Goal: Information Seeking & Learning: Learn about a topic

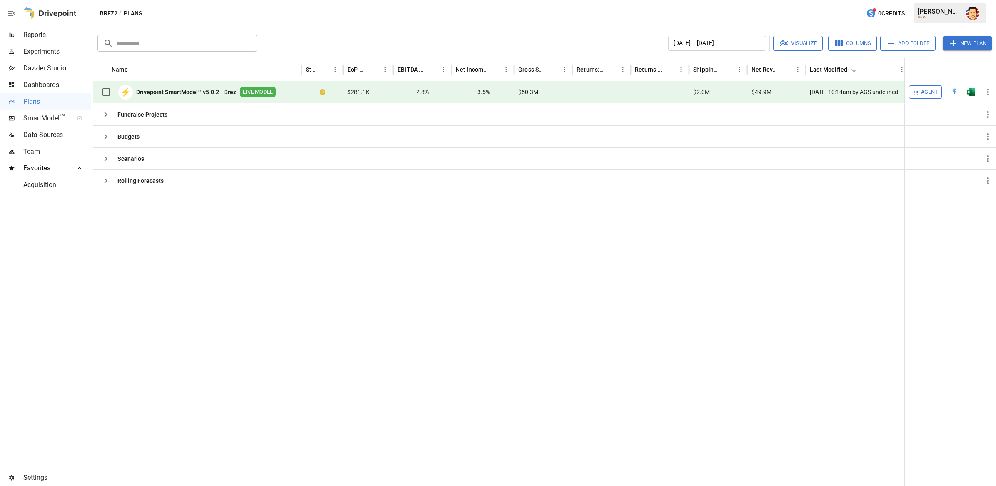
click at [297, 203] on div at bounding box center [501, 339] width 817 height 294
click at [106, 120] on button "button" at bounding box center [106, 114] width 17 height 17
click at [110, 142] on icon "button" at bounding box center [106, 137] width 10 height 10
click at [109, 178] on icon "button" at bounding box center [106, 181] width 10 height 10
drag, startPoint x: 104, startPoint y: 199, endPoint x: 108, endPoint y: 189, distance: 10.6
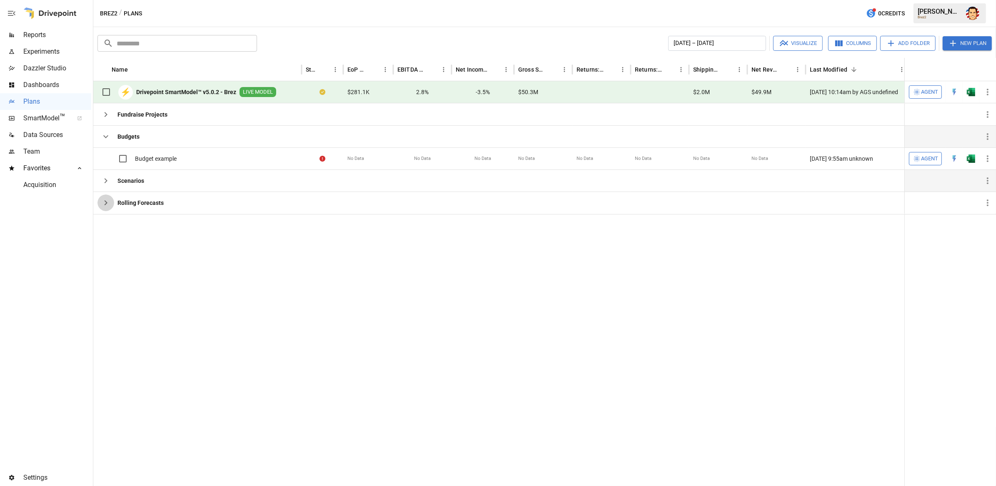
click at [105, 199] on icon "button" at bounding box center [106, 203] width 10 height 10
drag, startPoint x: 105, startPoint y: 182, endPoint x: 105, endPoint y: 168, distance: 13.8
click at [105, 181] on icon "button" at bounding box center [106, 181] width 10 height 10
click at [101, 131] on button "button" at bounding box center [106, 136] width 17 height 17
drag, startPoint x: 140, startPoint y: 256, endPoint x: 170, endPoint y: 254, distance: 30.9
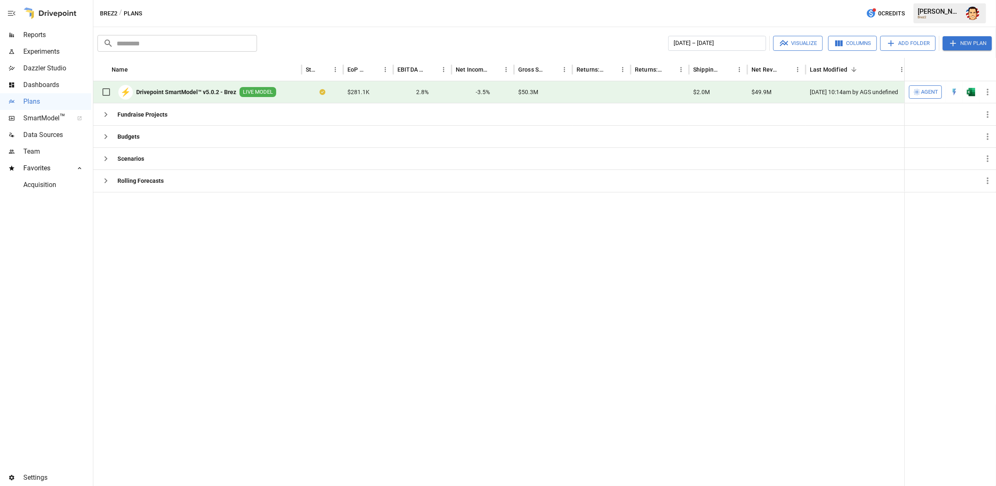
click at [141, 256] on div at bounding box center [501, 339] width 817 height 294
drag, startPoint x: 171, startPoint y: 254, endPoint x: 198, endPoint y: 248, distance: 27.3
click at [177, 253] on div at bounding box center [501, 339] width 817 height 294
drag, startPoint x: 335, startPoint y: 265, endPoint x: 251, endPoint y: 183, distance: 117.0
click at [333, 262] on div at bounding box center [501, 339] width 817 height 294
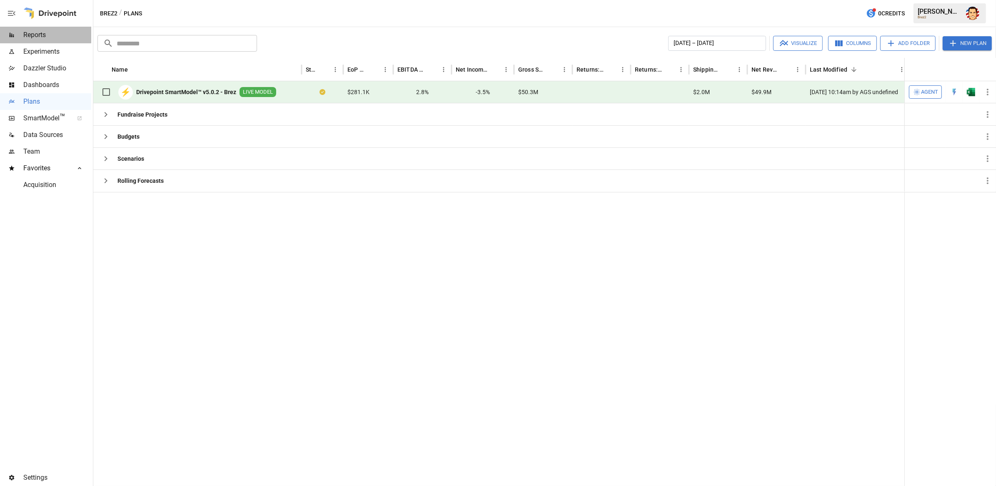
click at [58, 36] on span "Reports" at bounding box center [57, 35] width 68 height 10
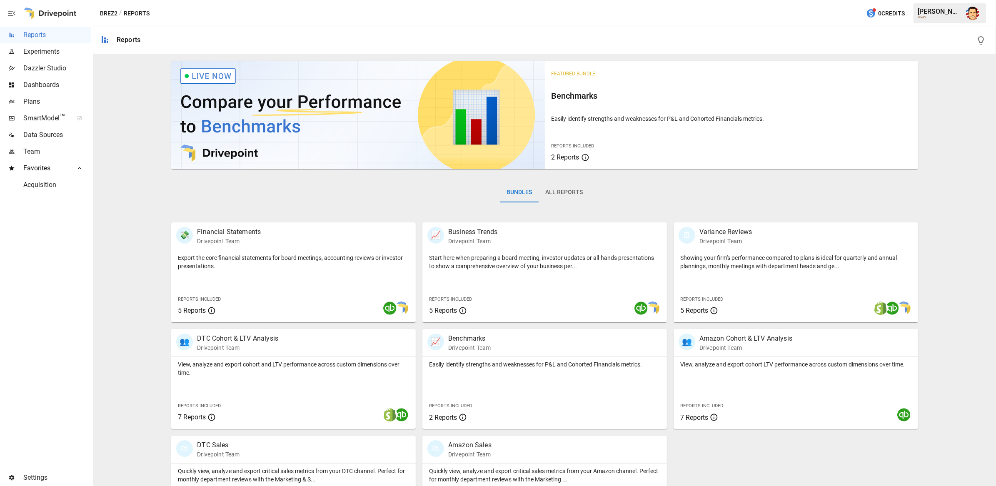
click at [128, 160] on div "Featured Bundle Benchmarks Easily identify strengths and weaknesses for P&L and…" at bounding box center [545, 297] width 896 height 478
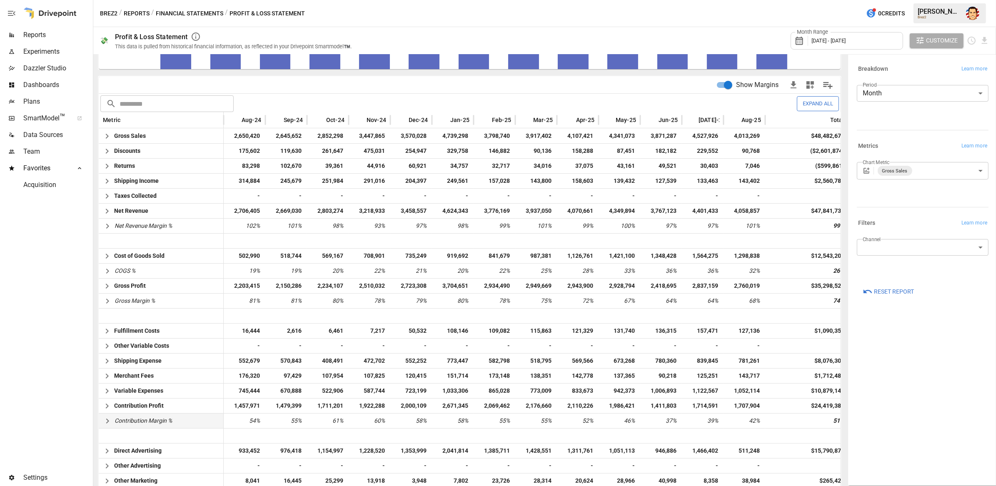
scroll to position [163, 0]
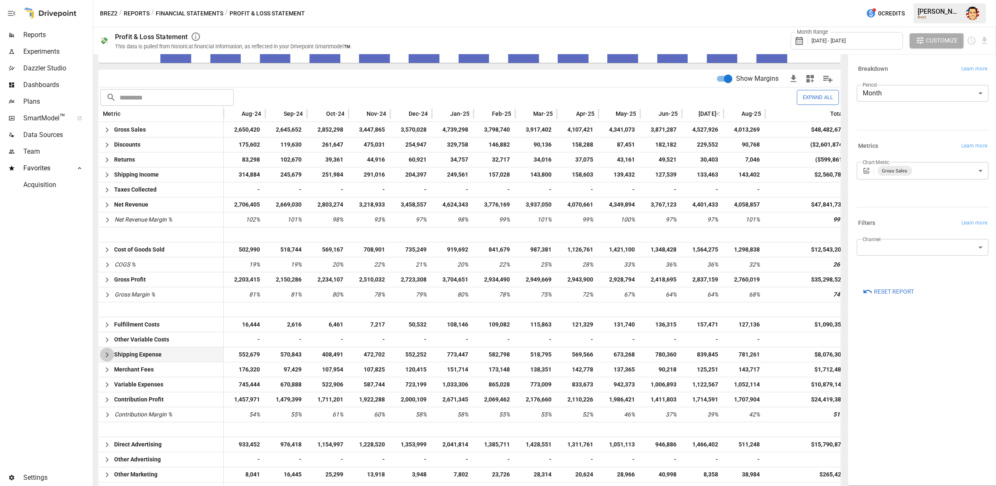
click at [105, 355] on icon "button" at bounding box center [107, 355] width 10 height 10
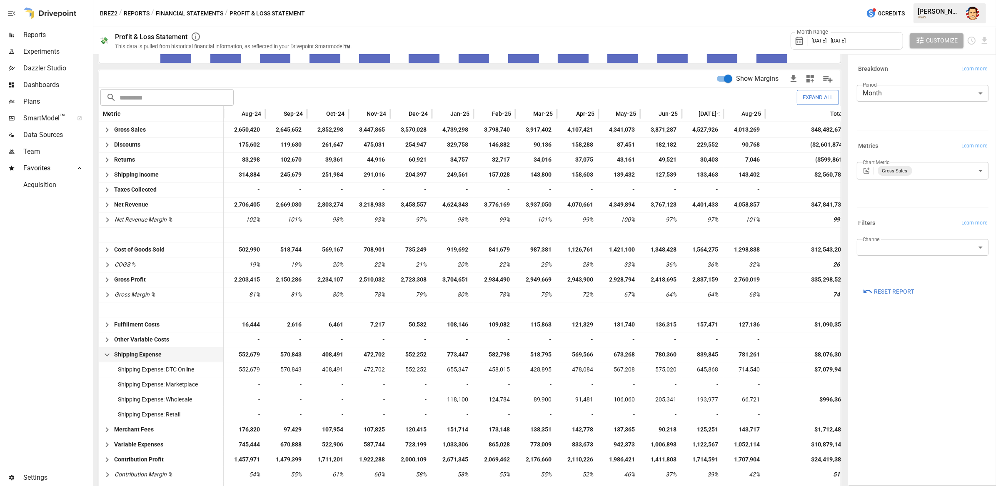
click at [106, 354] on icon "button" at bounding box center [107, 355] width 10 height 10
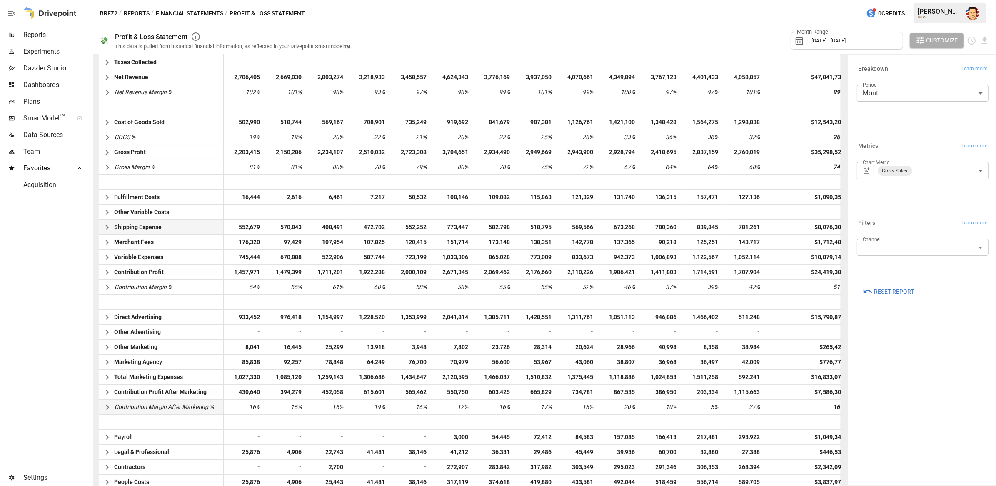
scroll to position [299, 0]
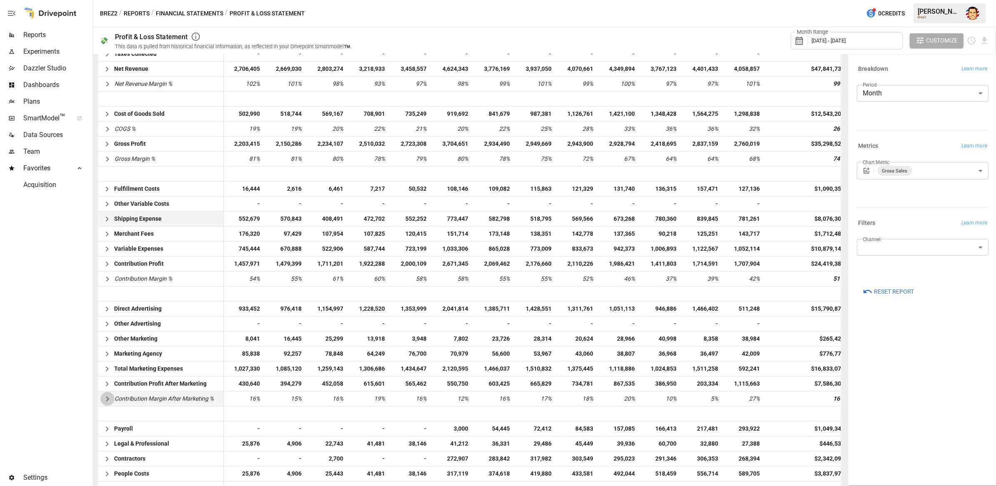
click at [110, 400] on icon "button" at bounding box center [108, 399] width 10 height 10
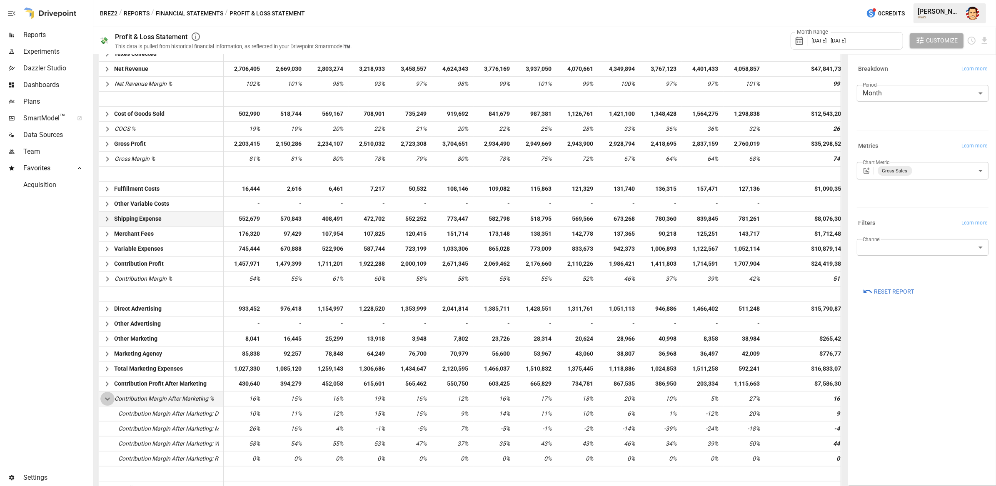
click at [108, 398] on icon "button" at bounding box center [108, 399] width 10 height 10
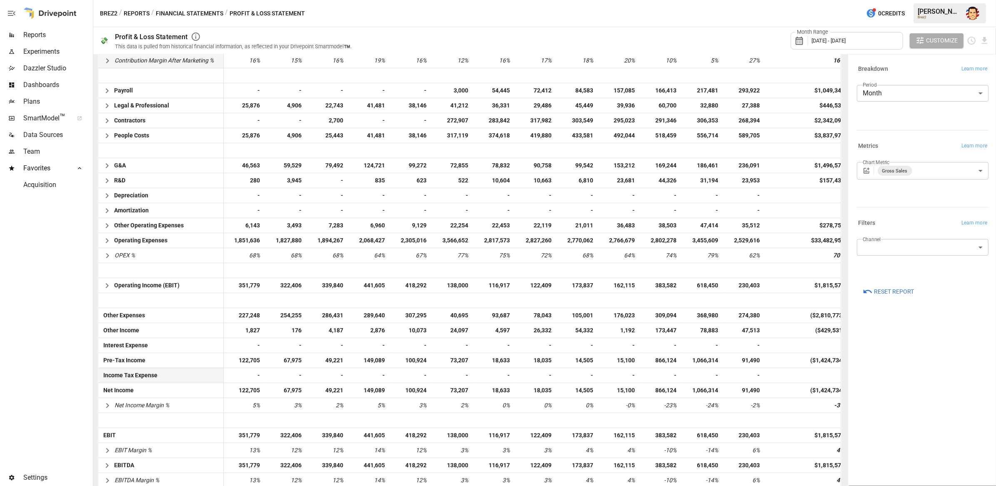
scroll to position [641, 0]
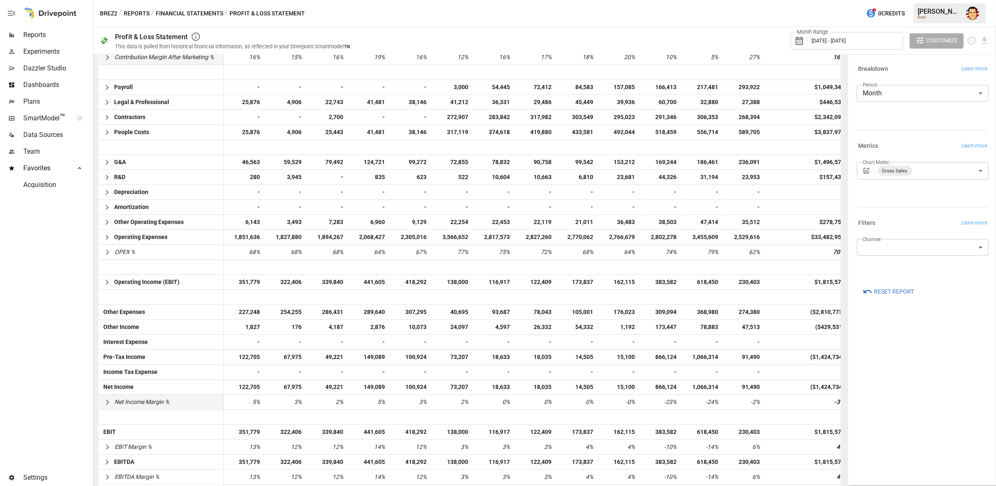
click at [108, 401] on icon "button" at bounding box center [107, 402] width 3 height 5
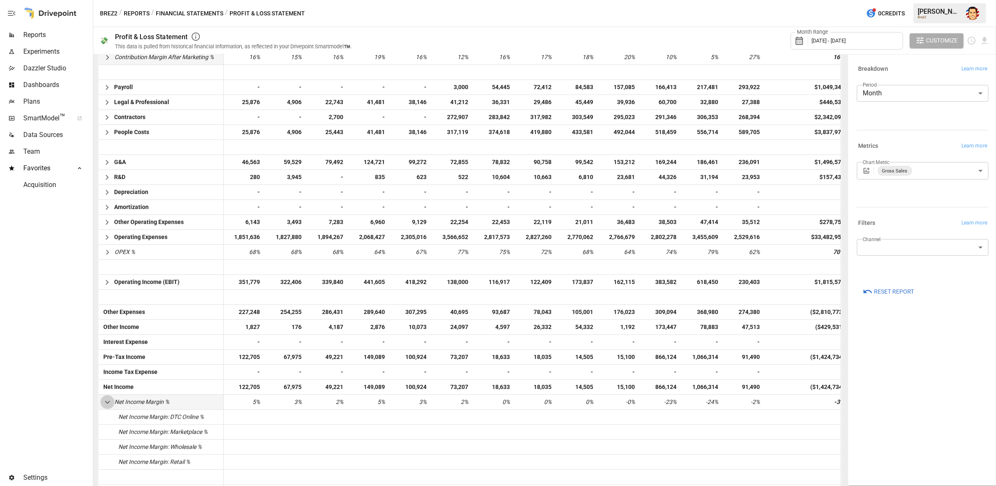
click at [108, 401] on icon "button" at bounding box center [107, 402] width 5 height 3
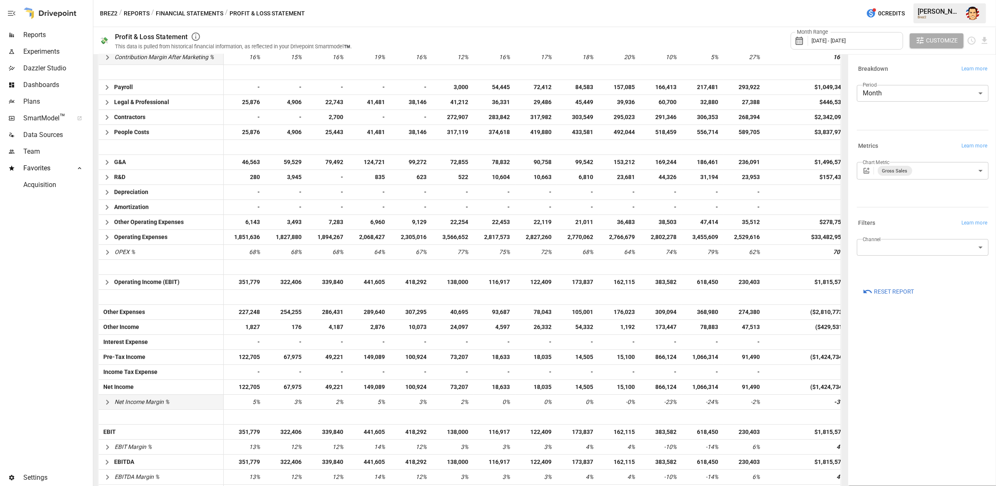
scroll to position [643, 0]
click at [198, 17] on button "Financial Statements" at bounding box center [190, 13] width 68 height 10
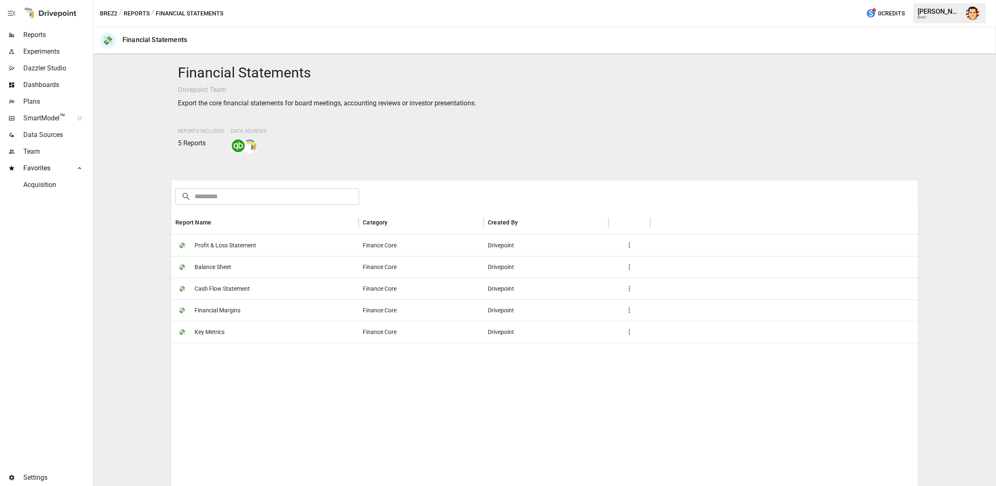
click at [216, 268] on span "Balance Sheet" at bounding box center [213, 267] width 37 height 21
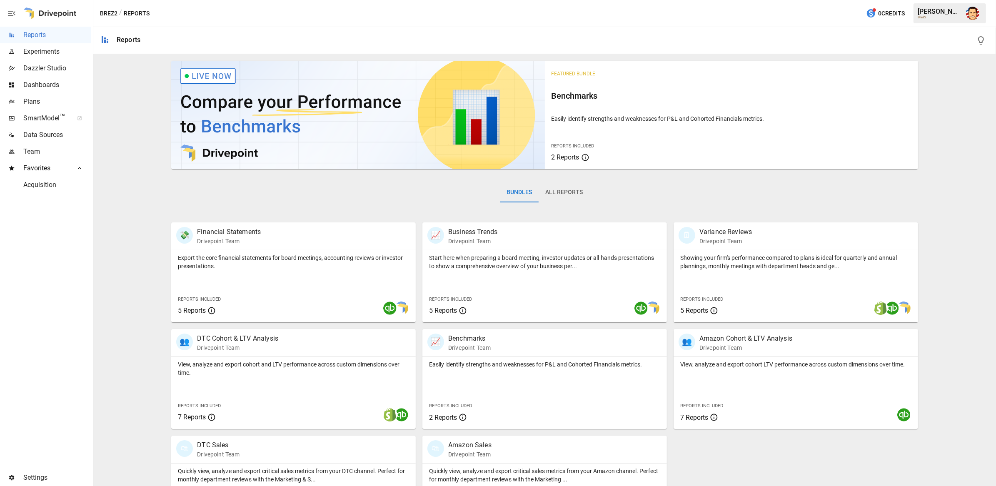
drag, startPoint x: 289, startPoint y: 202, endPoint x: 260, endPoint y: 201, distance: 28.4
click at [288, 202] on div "Bundles All Reports" at bounding box center [544, 199] width 747 height 47
